Goal: Find specific page/section: Find specific page/section

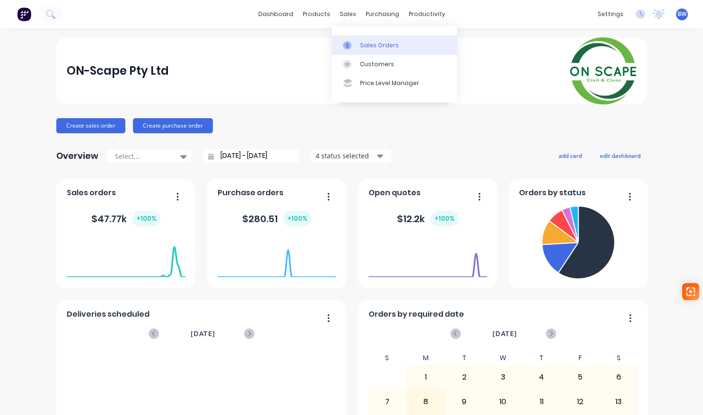
click at [371, 46] on div "Sales Orders" at bounding box center [379, 45] width 39 height 9
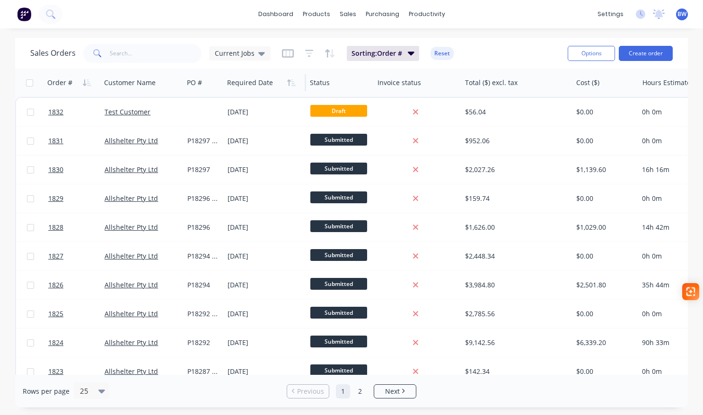
drag, startPoint x: 223, startPoint y: 83, endPoint x: 247, endPoint y: 85, distance: 23.7
click at [247, 85] on div "Required Date" at bounding box center [264, 83] width 83 height 28
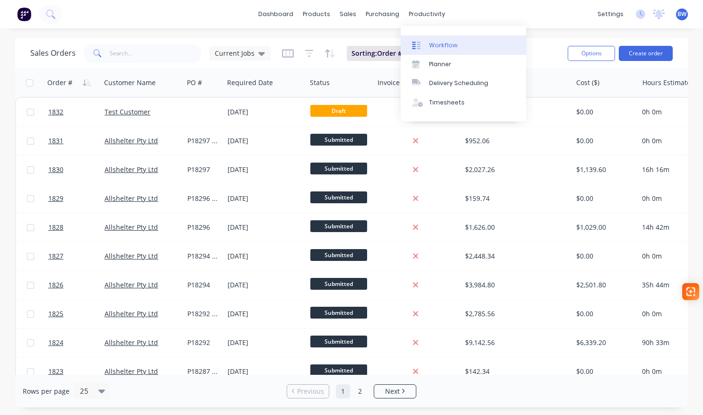
click at [432, 42] on div "Workflow" at bounding box center [443, 45] width 28 height 9
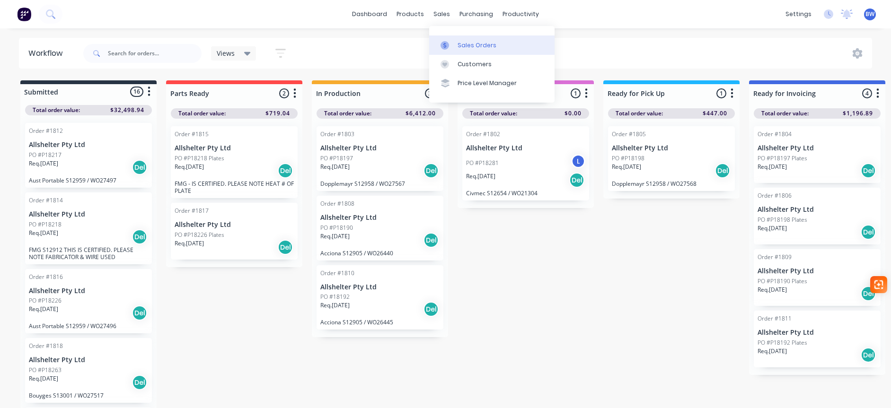
click at [468, 41] on div "Sales Orders" at bounding box center [477, 45] width 39 height 9
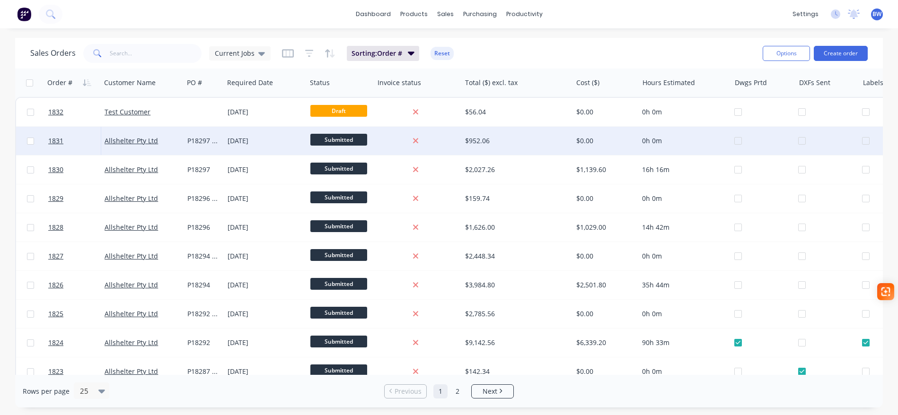
click at [31, 143] on input "checkbox" at bounding box center [30, 141] width 7 height 7
checkbox input "true"
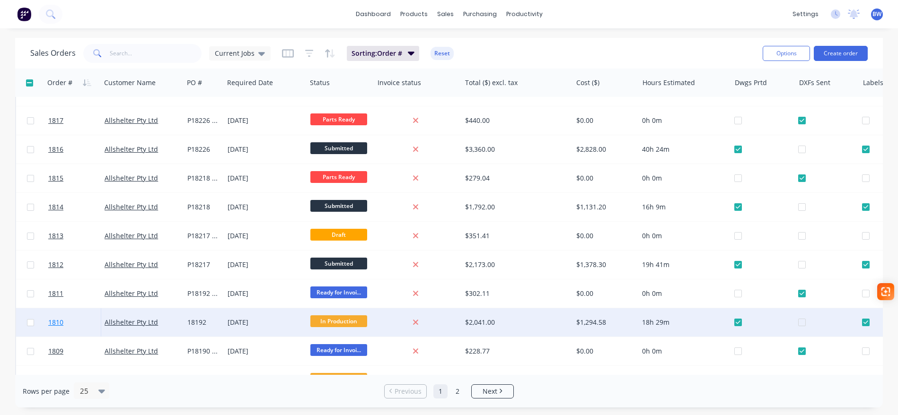
scroll to position [448, 0]
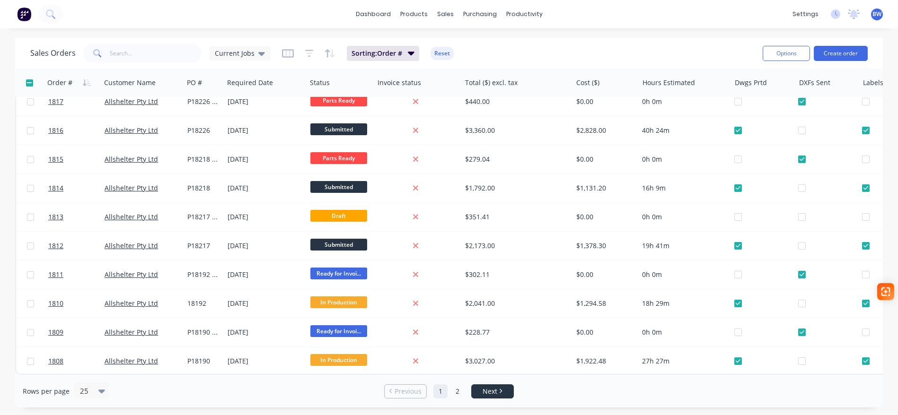
click at [484, 396] on span "Next" at bounding box center [490, 391] width 15 height 9
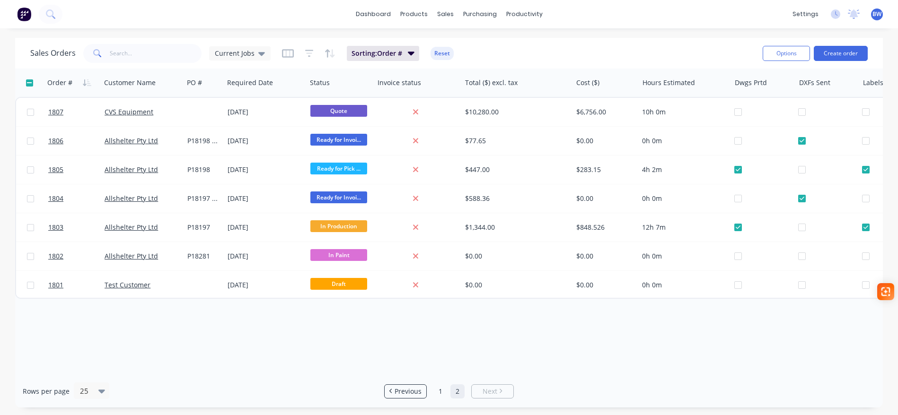
scroll to position [0, 0]
click at [441, 390] on link "1" at bounding box center [440, 392] width 14 height 14
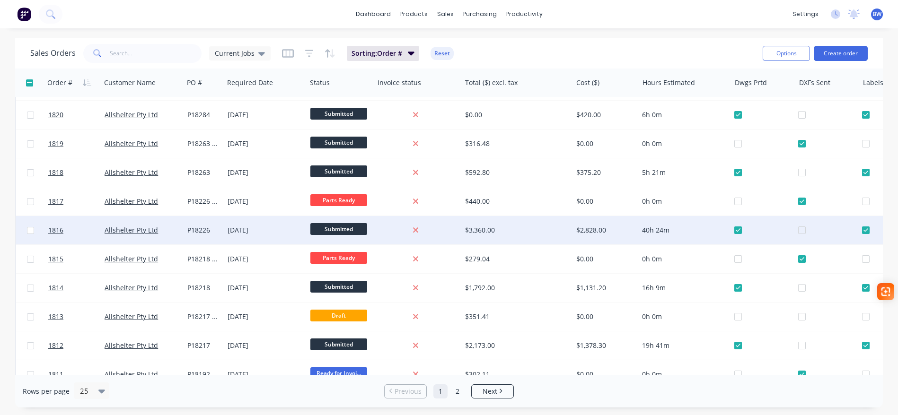
scroll to position [448, 0]
